Goal: Check status

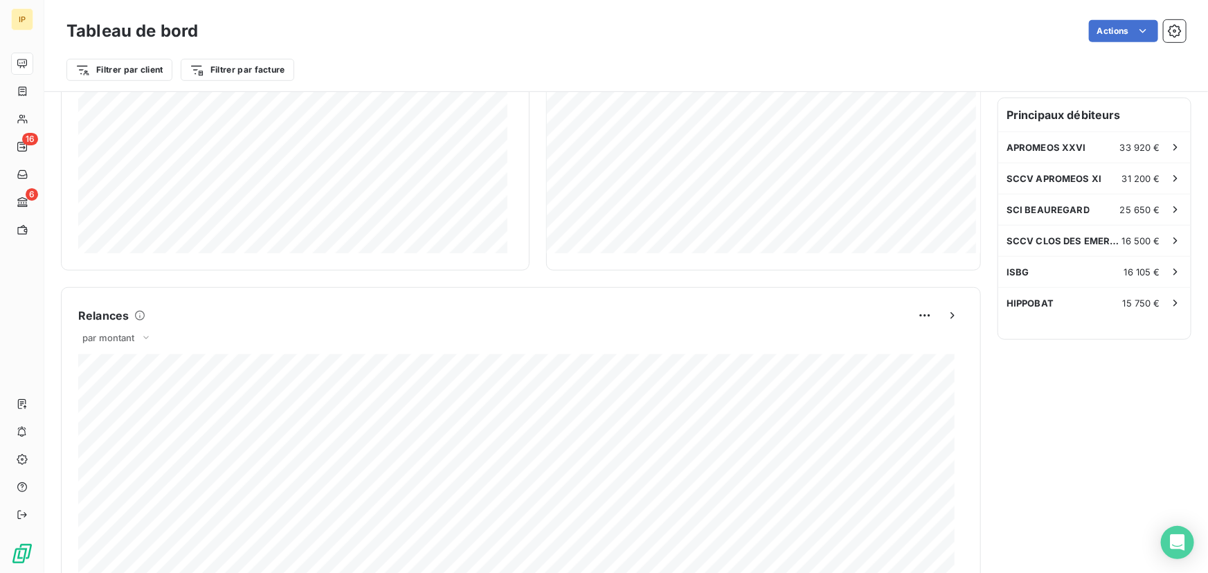
scroll to position [356, 0]
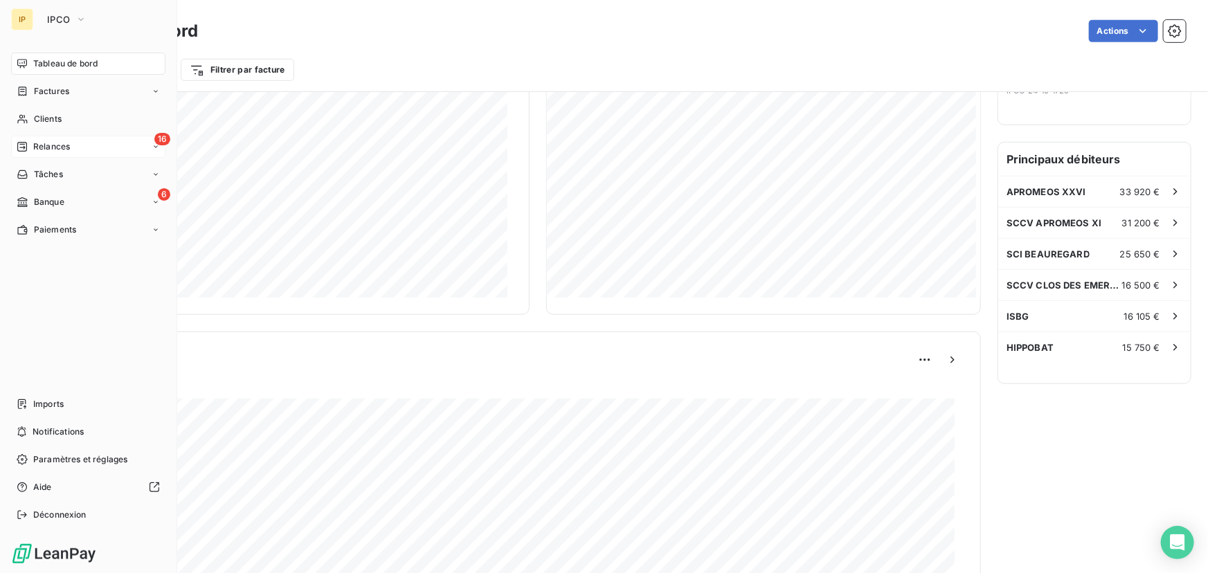
click at [31, 142] on div "Relances" at bounding box center [43, 147] width 53 height 12
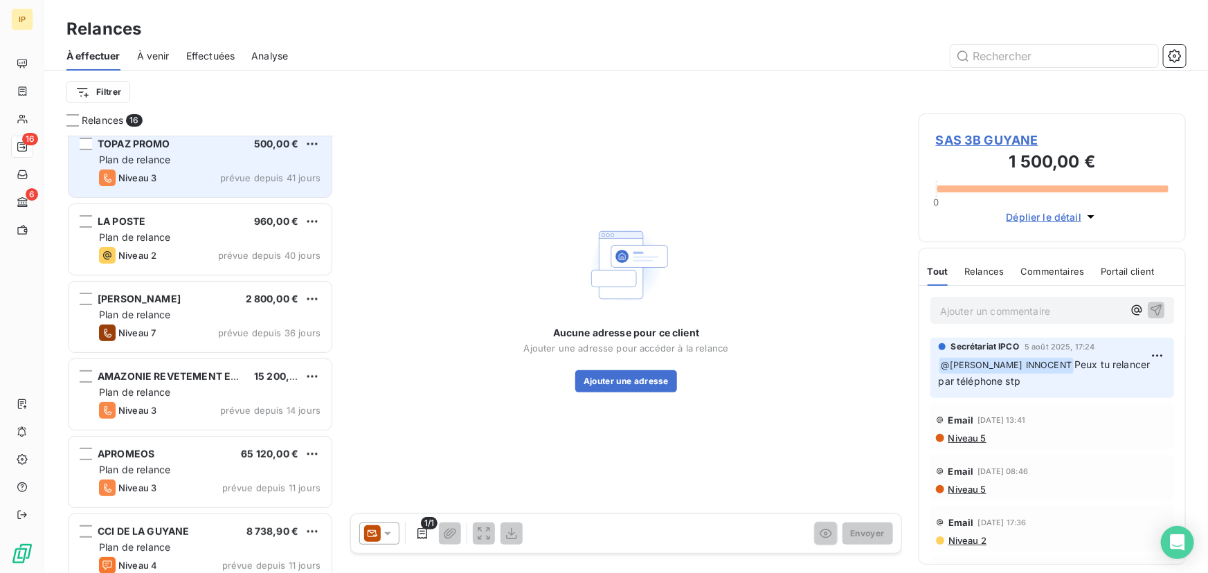
scroll to position [168, 0]
click at [208, 165] on div "TOPAZ PROMO 500,00 € Plan de relance Niveau 3 prévue depuis 41 jours" at bounding box center [200, 160] width 263 height 71
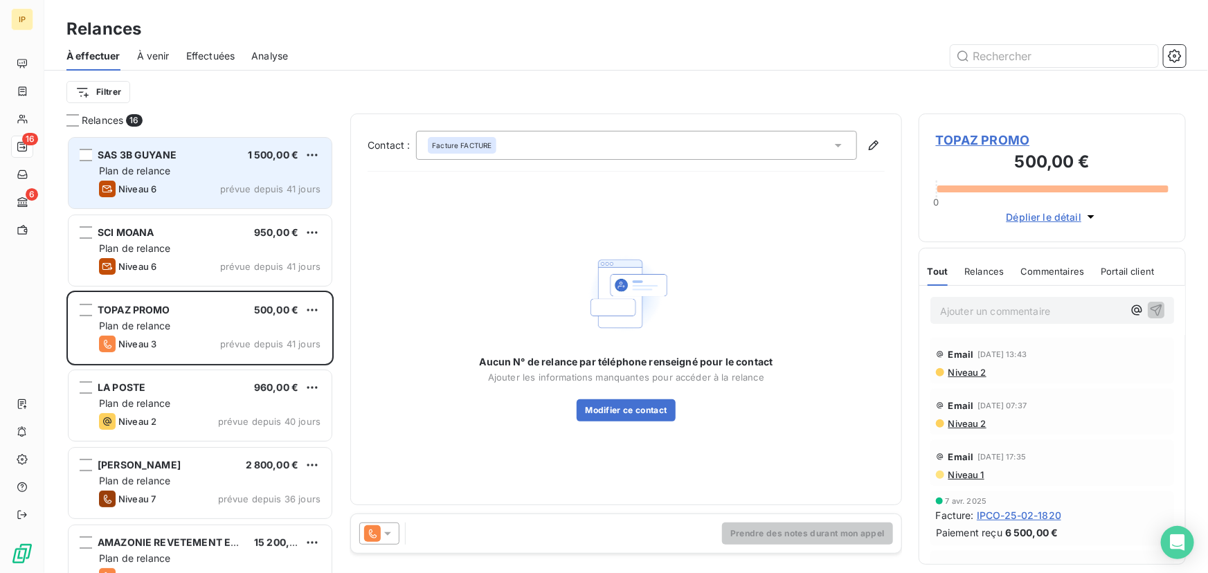
click at [215, 167] on div "Plan de relance" at bounding box center [210, 171] width 222 height 14
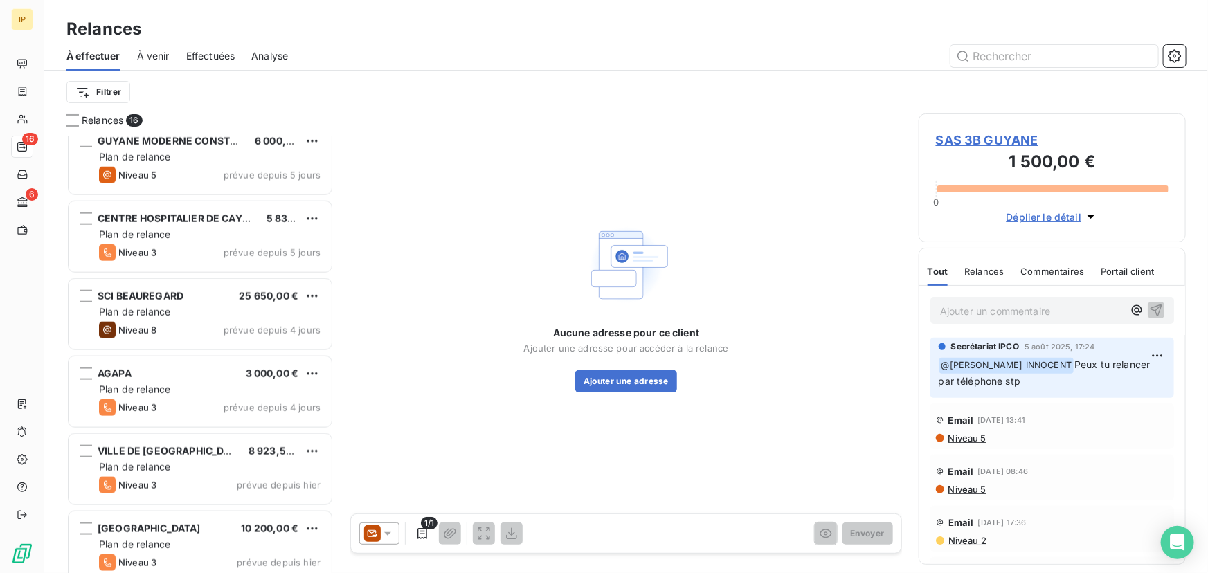
scroll to position [803, 0]
